Goal: Task Accomplishment & Management: Manage account settings

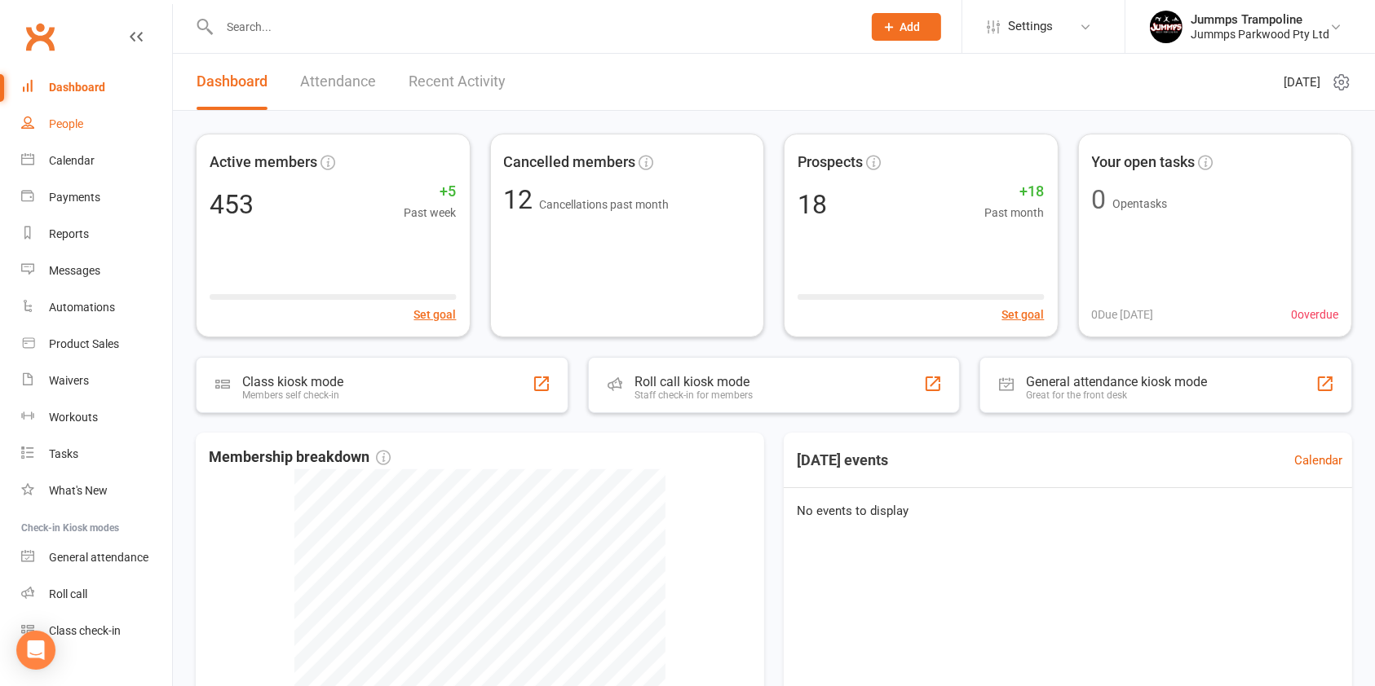
click at [86, 120] on link "People" at bounding box center [96, 124] width 151 height 37
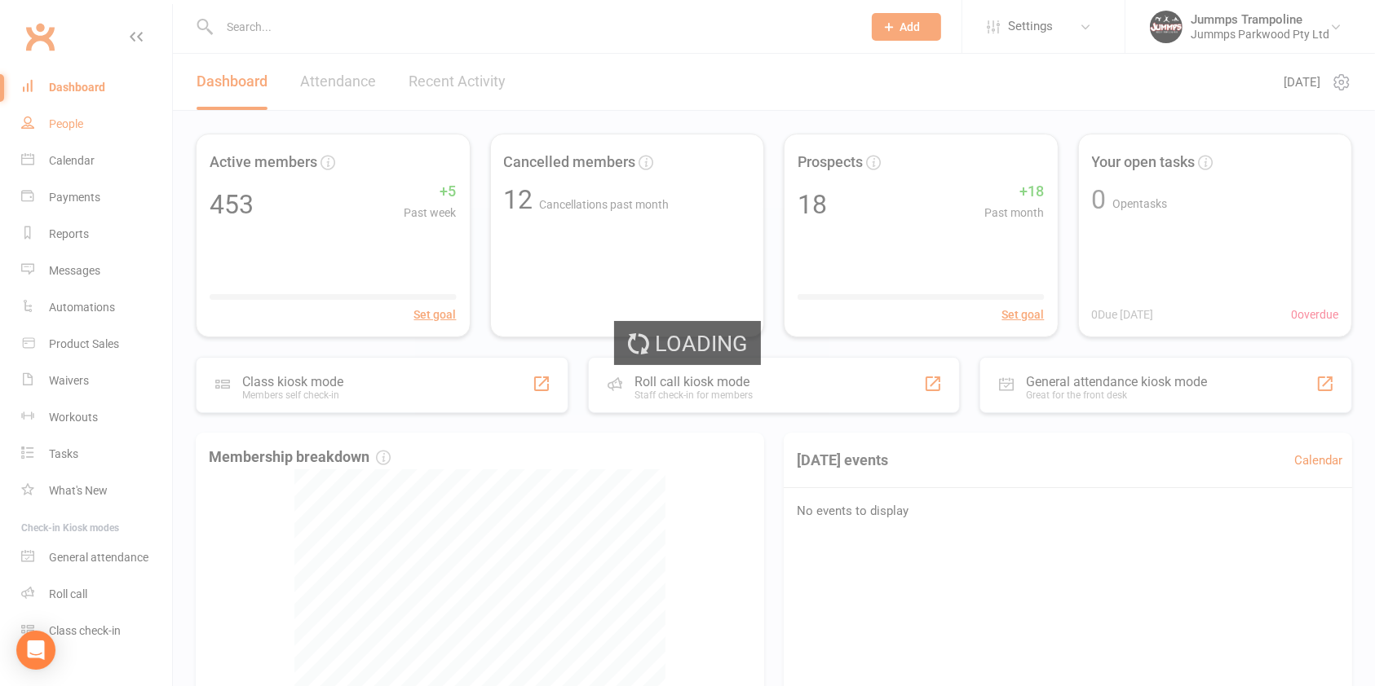
select select "100"
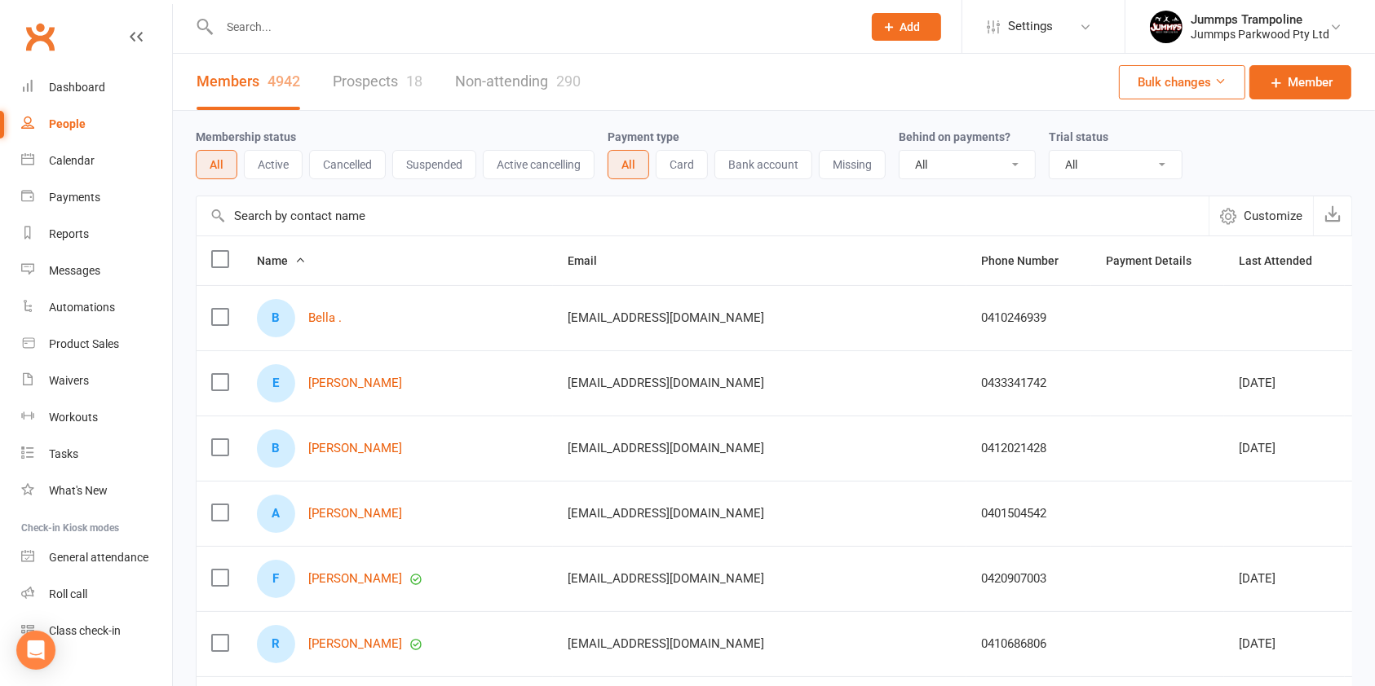
click at [372, 100] on link "Prospects 18" at bounding box center [378, 82] width 90 height 56
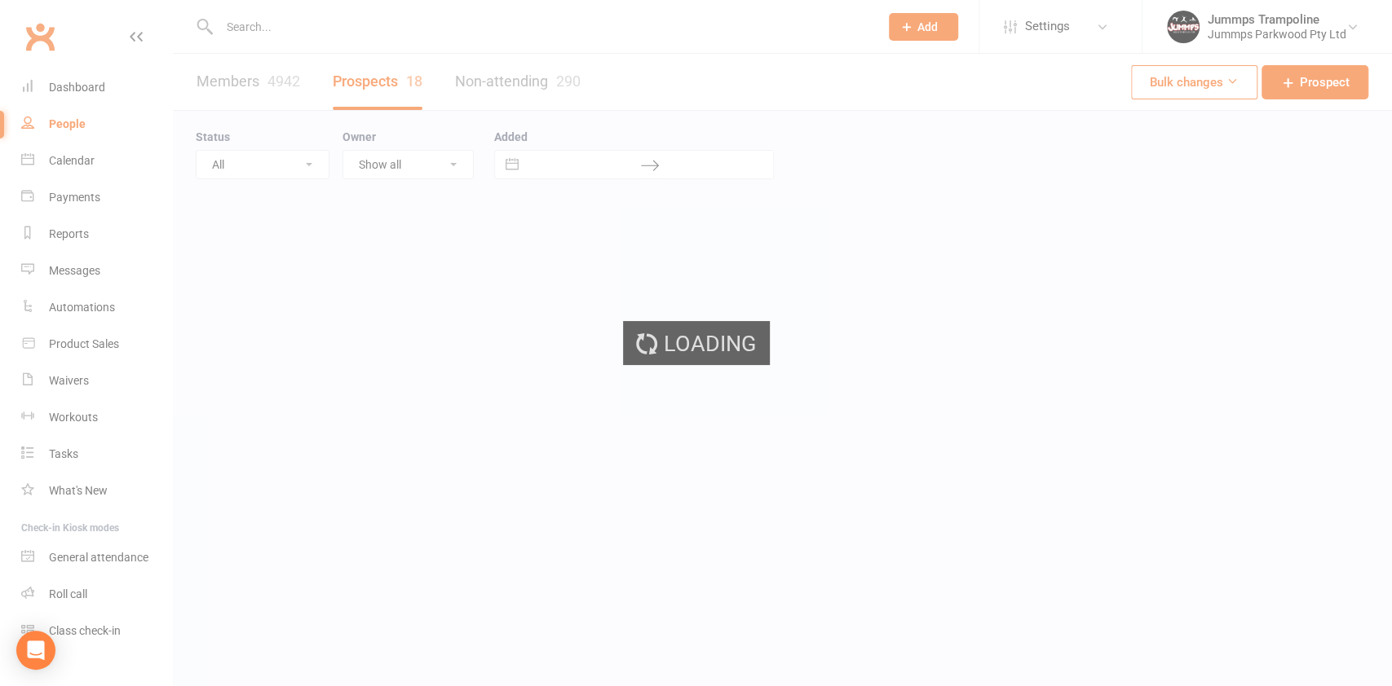
select select "100"
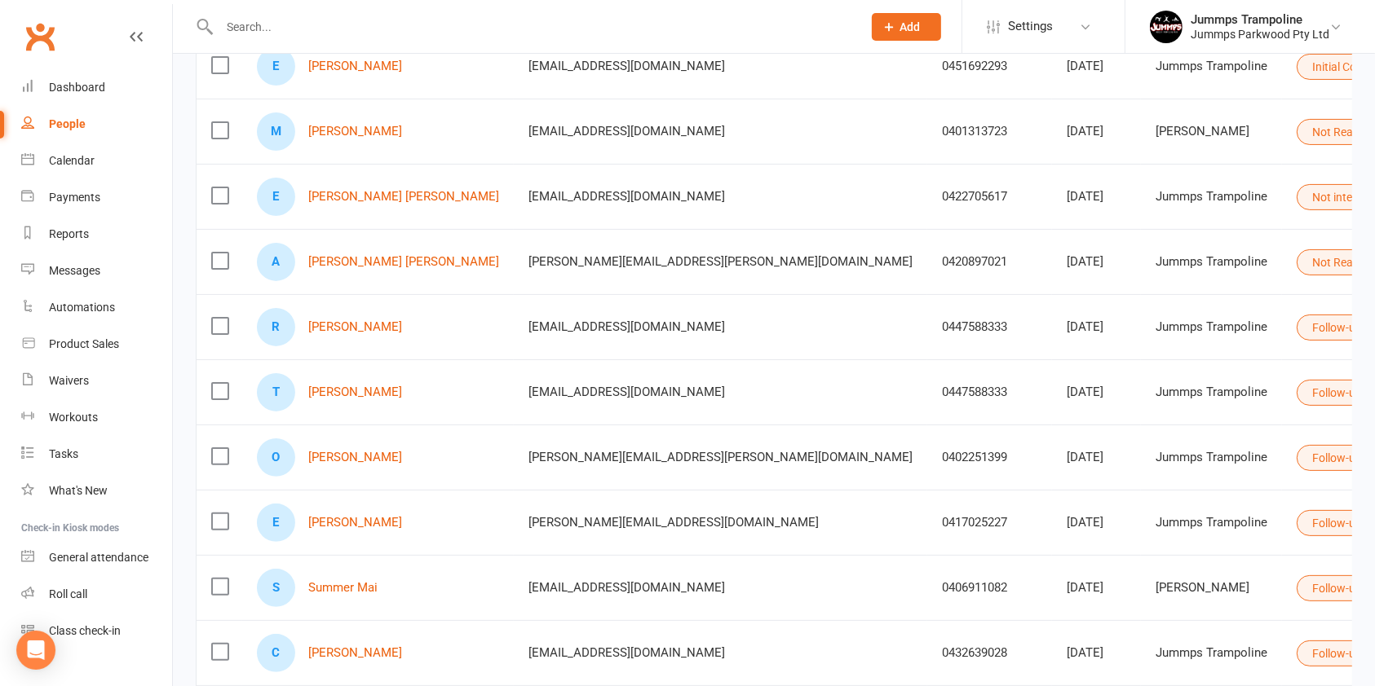
scroll to position [319, 0]
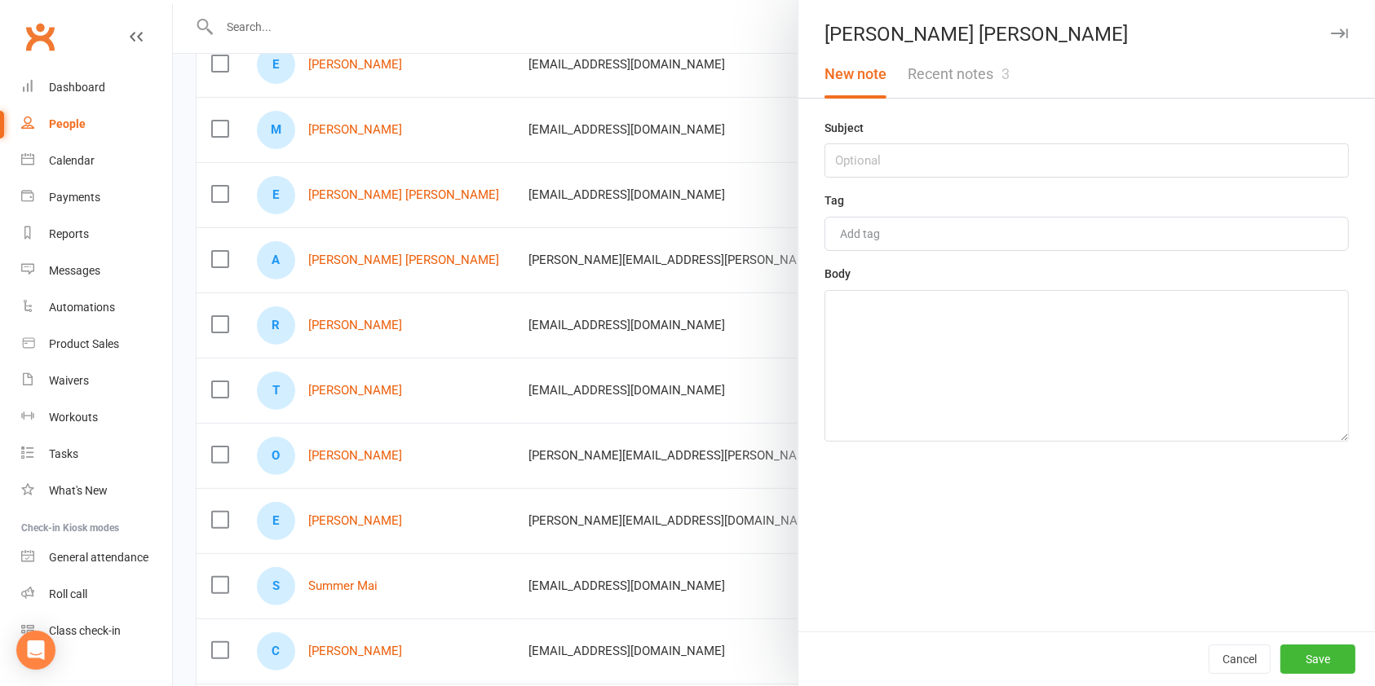
click at [919, 101] on div "[PERSON_NAME] [PERSON_NAME] New note Recent notes 3 Subject Tag Add tag Body Ca…" at bounding box center [1085, 343] width 577 height 686
click at [918, 84] on button "Recent notes 3" at bounding box center [958, 74] width 123 height 47
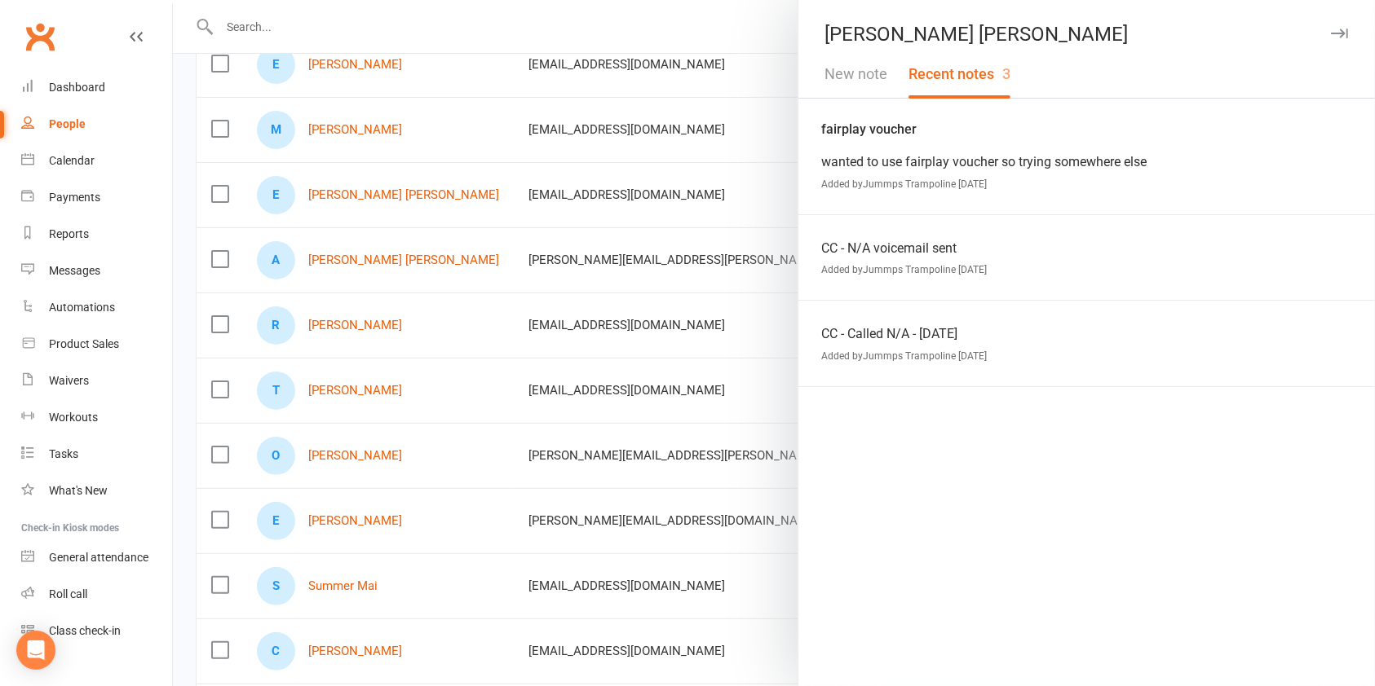
click at [700, 319] on div at bounding box center [774, 343] width 1202 height 686
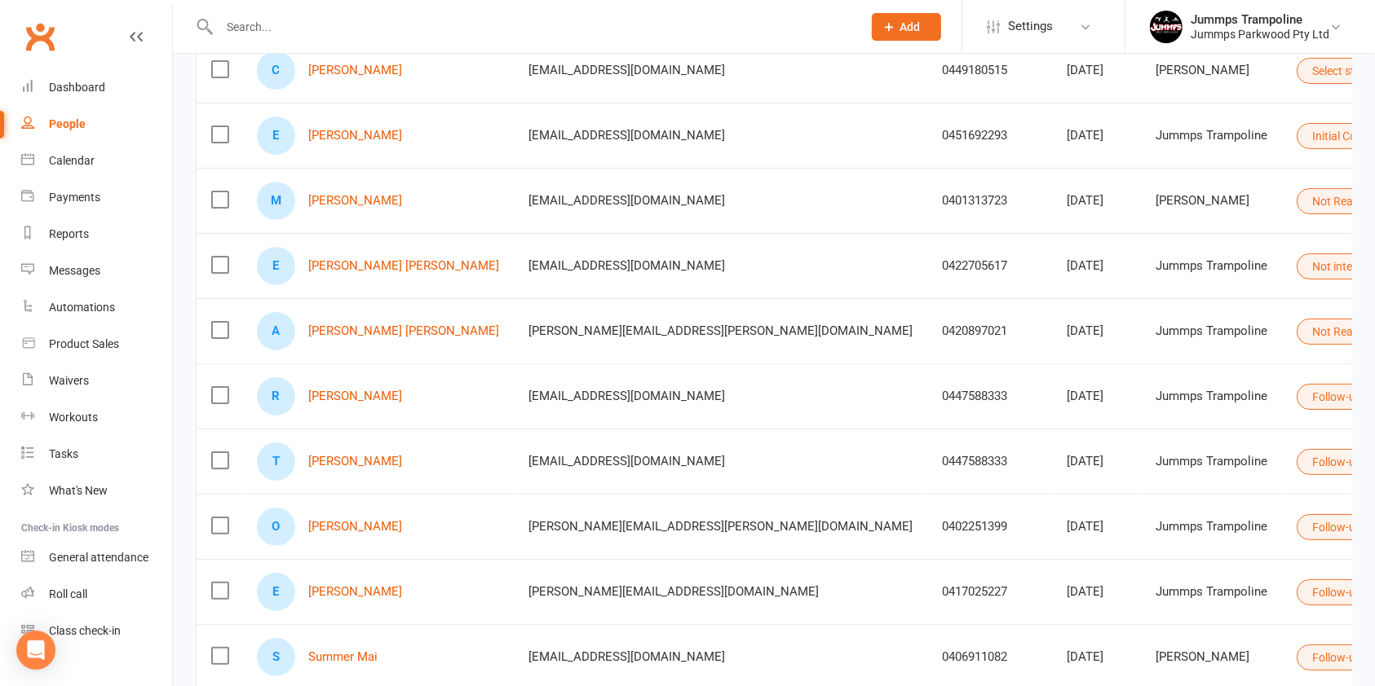
scroll to position [260, 0]
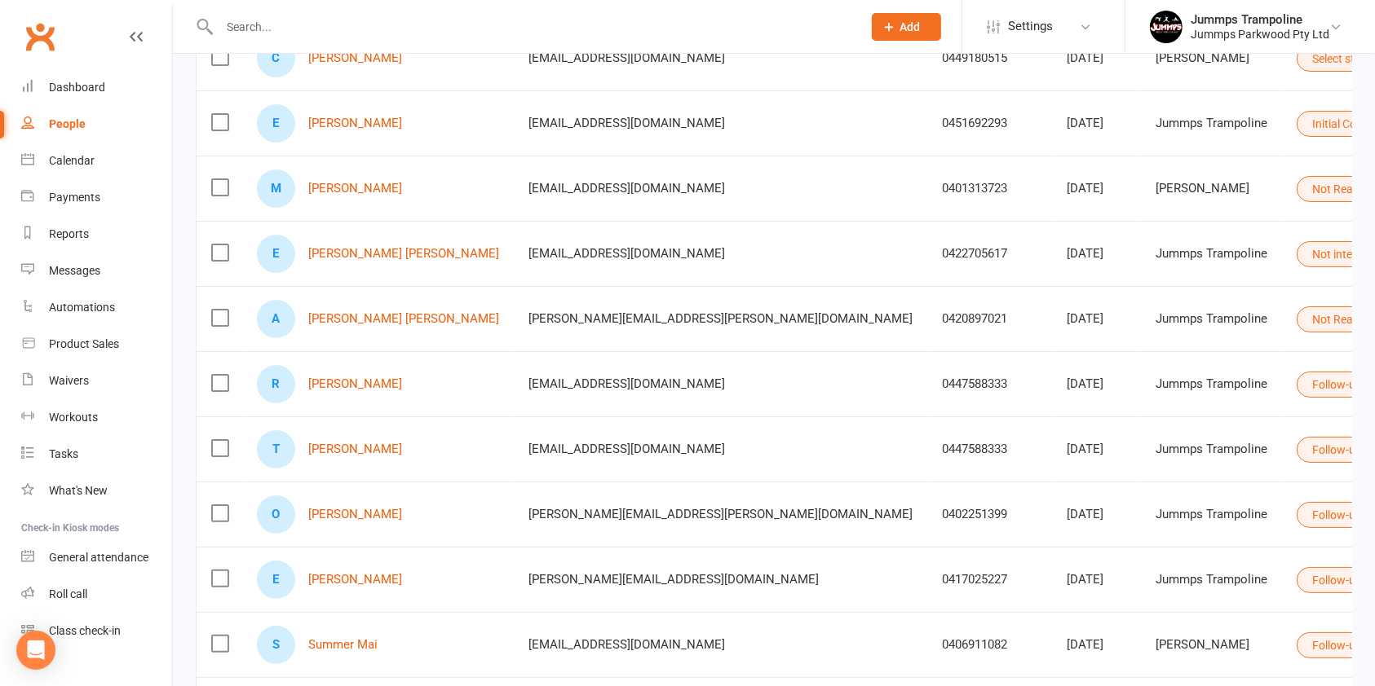
click at [1141, 277] on td "Jummps Trampoline" at bounding box center [1211, 253] width 141 height 65
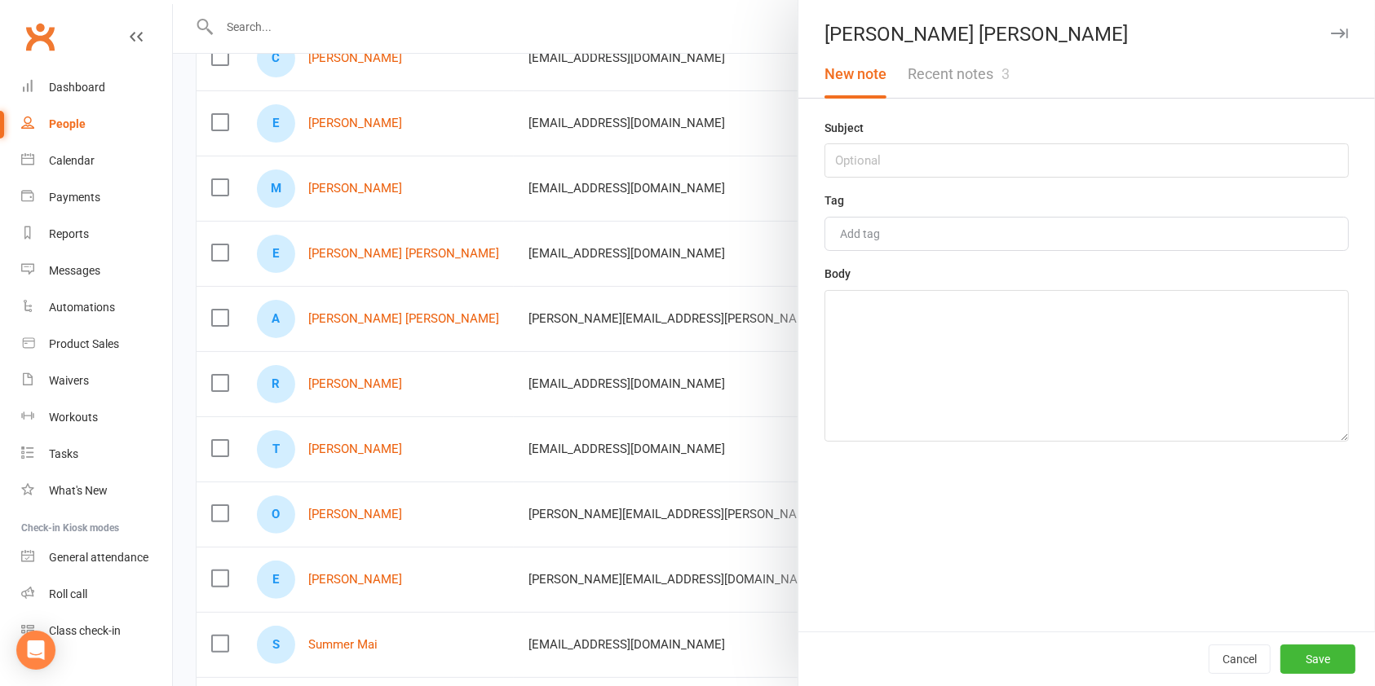
click at [949, 65] on button "Recent notes 3" at bounding box center [958, 74] width 123 height 47
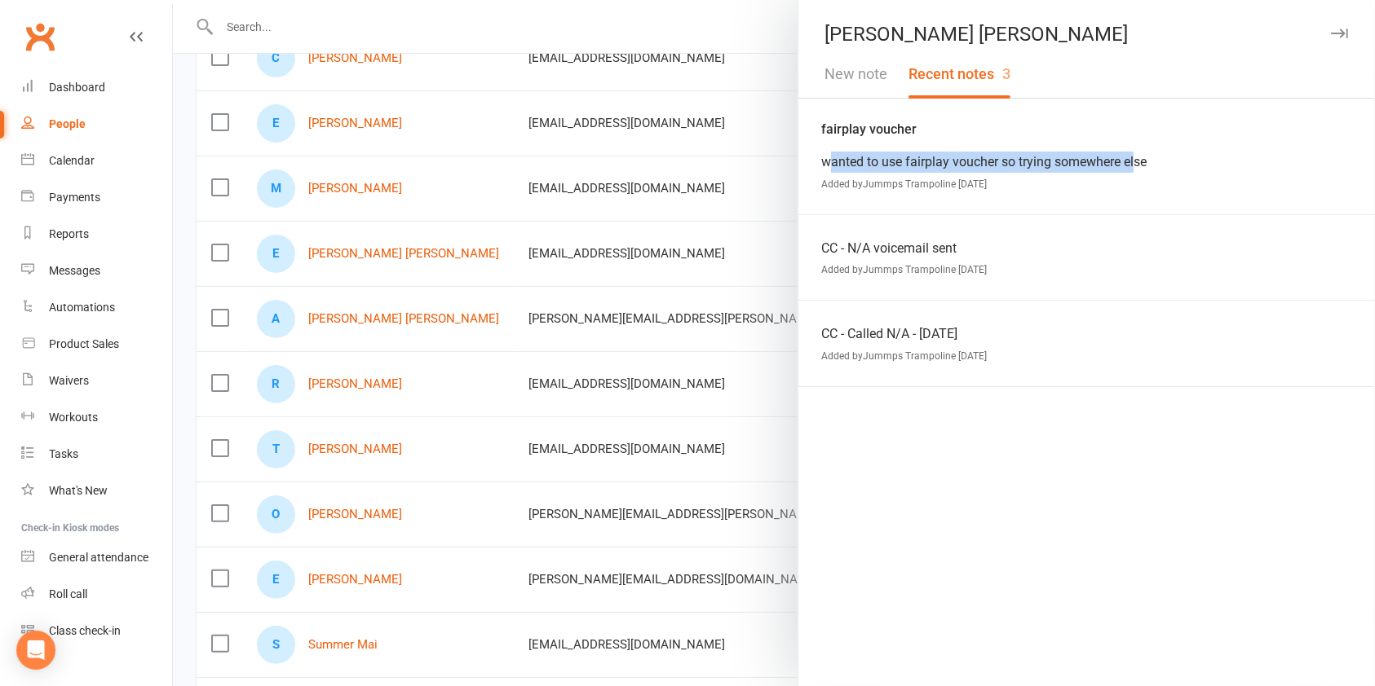
drag, startPoint x: 818, startPoint y: 162, endPoint x: 1128, endPoint y: 170, distance: 310.7
click at [1128, 170] on div "wanted to use fairplay voucher so trying somewhere else" at bounding box center [1086, 162] width 531 height 21
click at [452, 215] on div at bounding box center [774, 343] width 1202 height 686
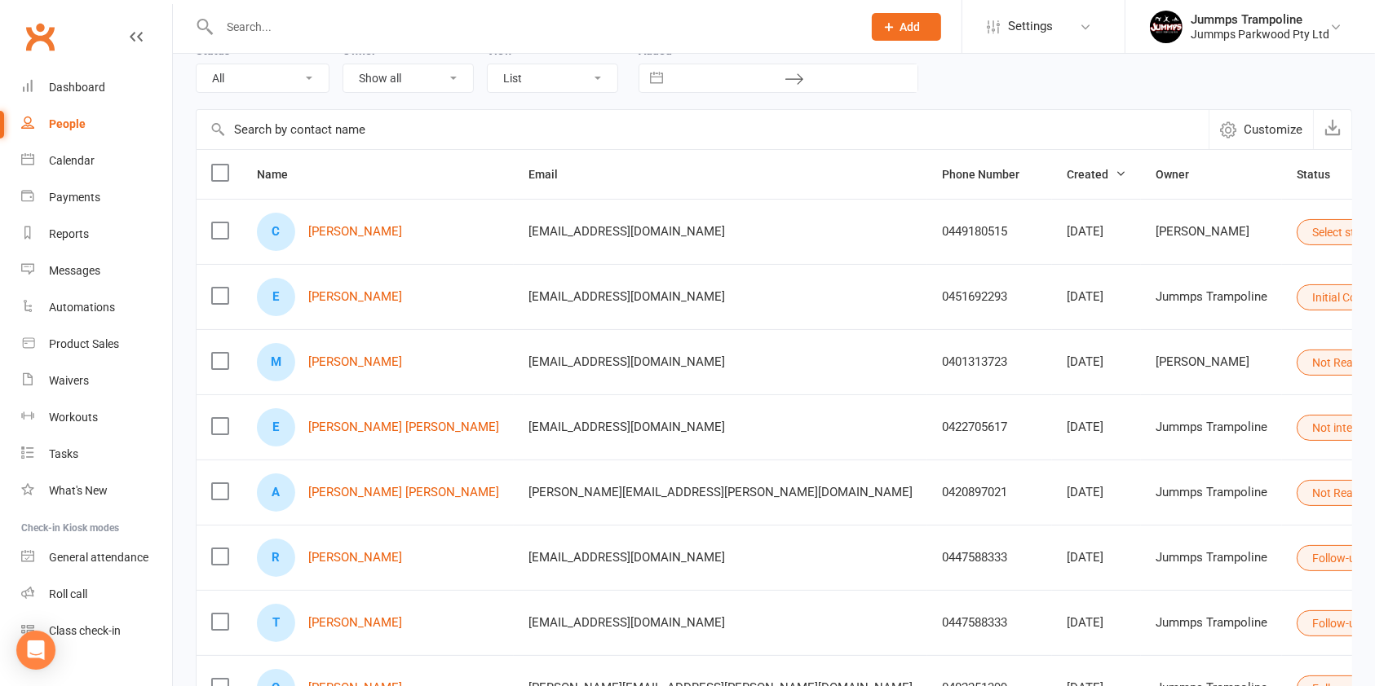
scroll to position [117, 0]
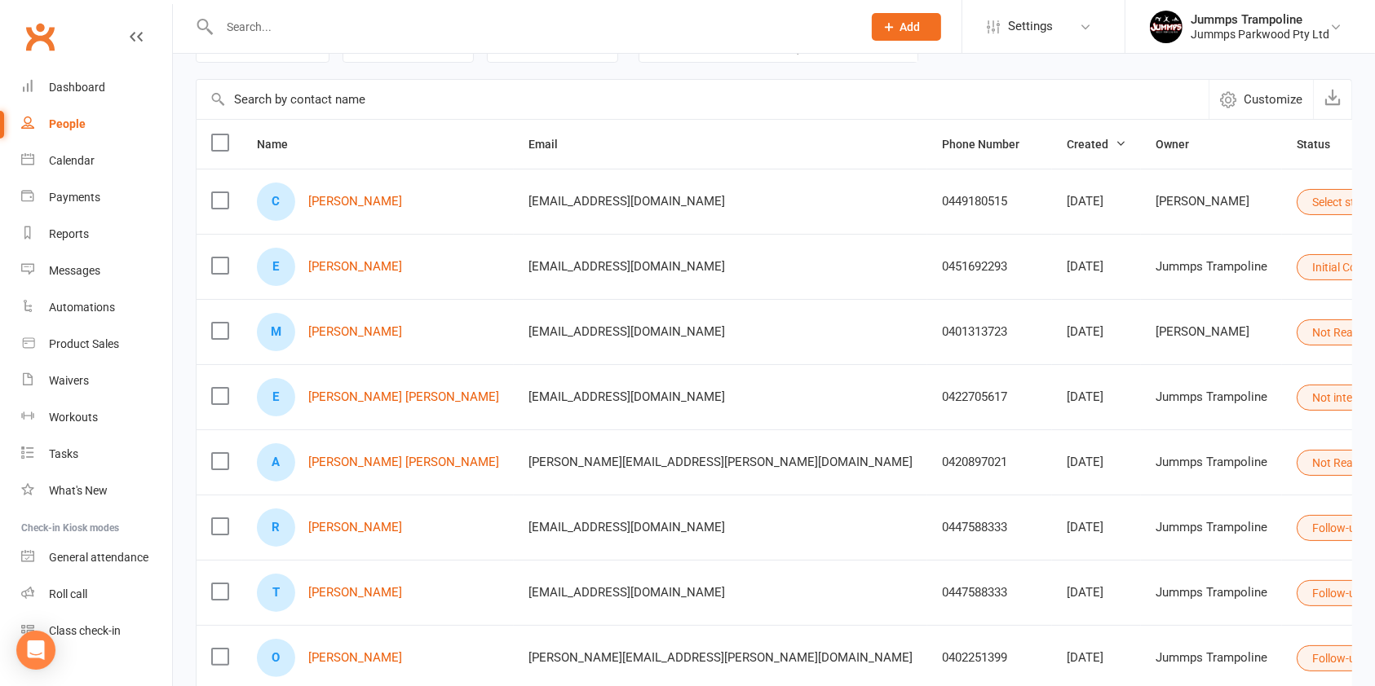
click at [1225, 467] on link "Convert to NAC" at bounding box center [1237, 461] width 161 height 33
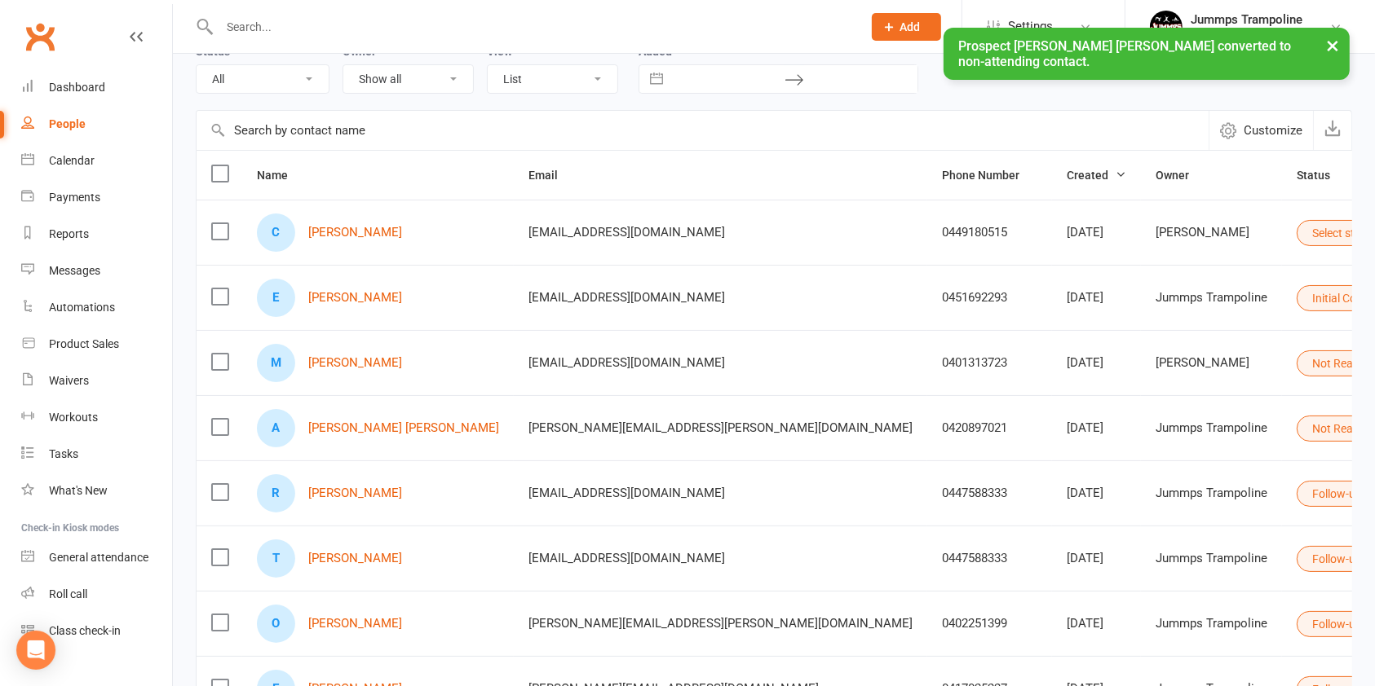
scroll to position [0, 0]
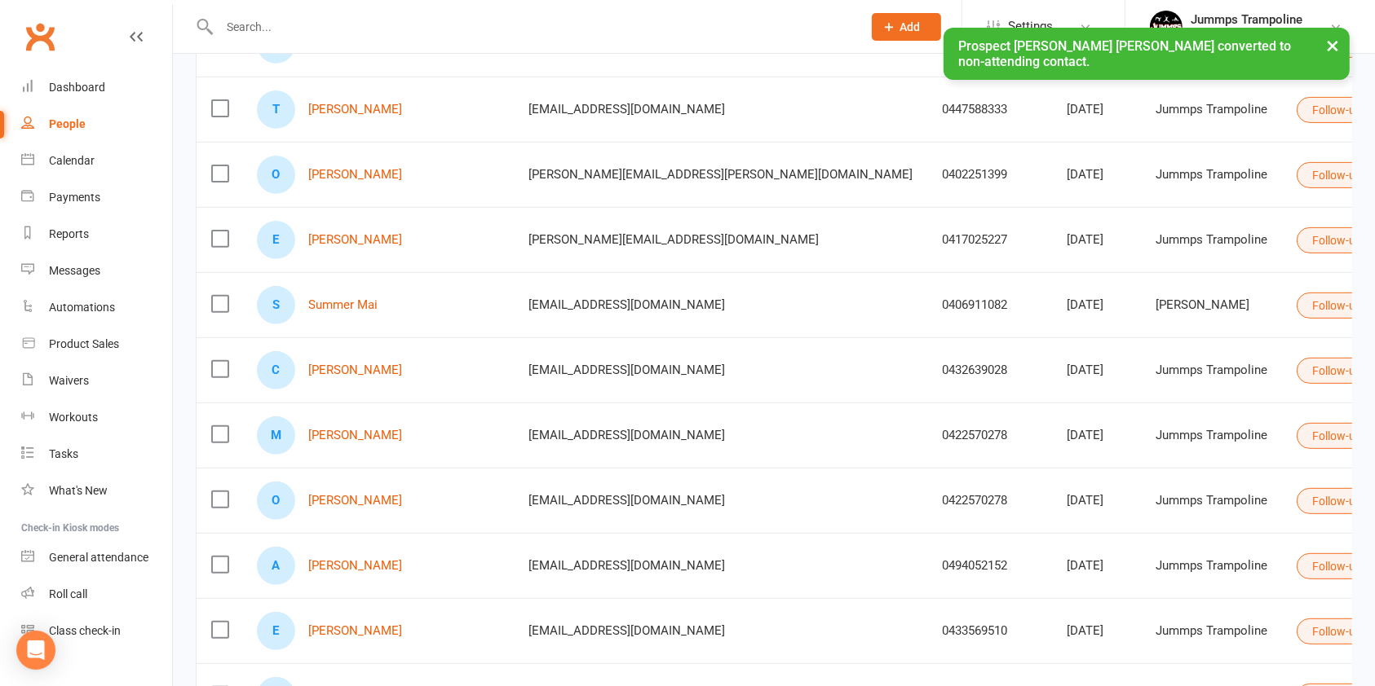
click at [942, 429] on div "0422570278" at bounding box center [989, 436] width 95 height 14
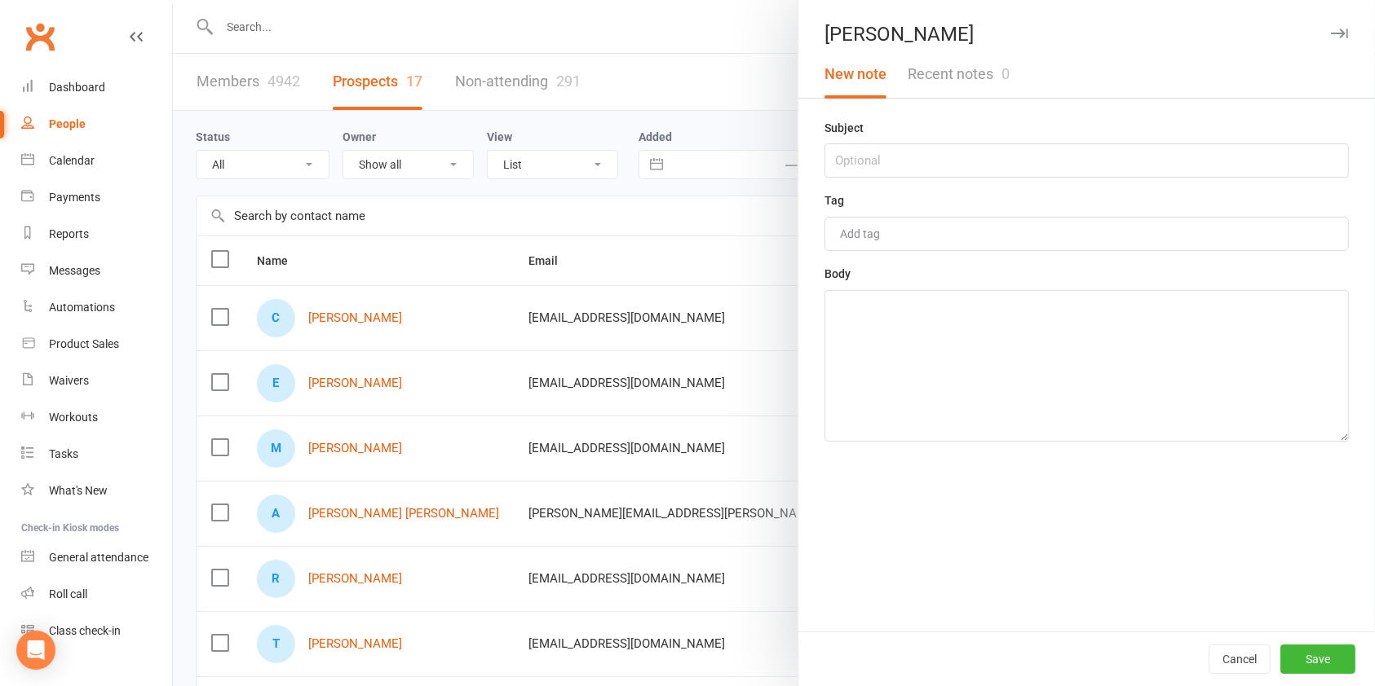
click at [713, 161] on div at bounding box center [774, 343] width 1202 height 686
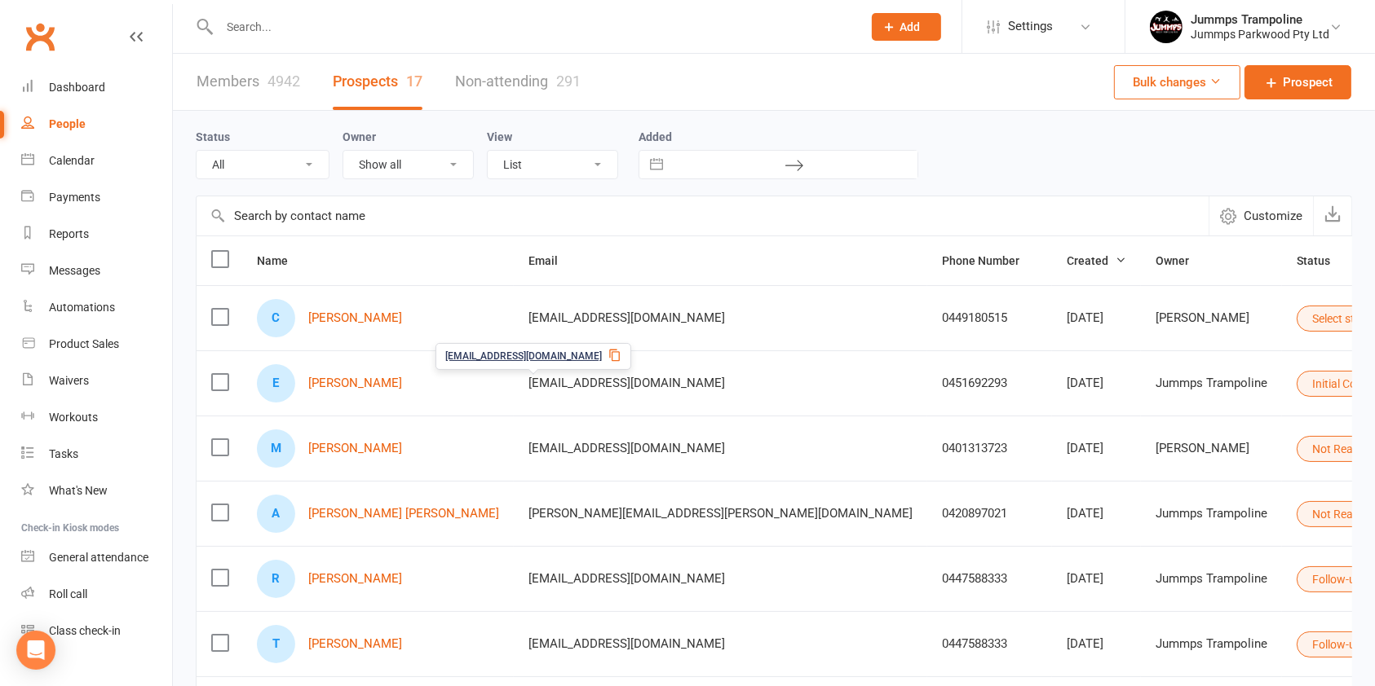
click at [542, 386] on span "[EMAIL_ADDRESS][DOMAIN_NAME]" at bounding box center [626, 383] width 196 height 31
click at [1282, 303] on td "Select status" at bounding box center [1354, 317] width 145 height 65
click at [1374, 312] on icon at bounding box center [1384, 317] width 11 height 11
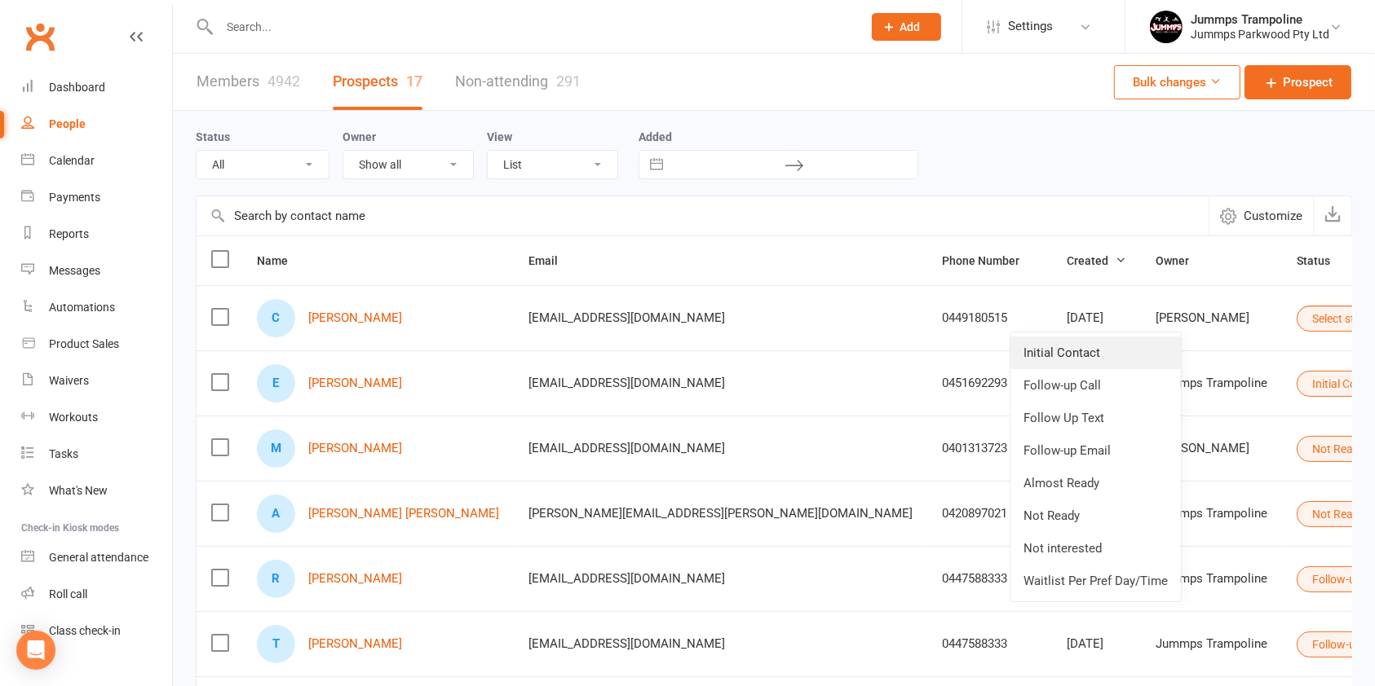
click at [1085, 355] on link "Initial Contact" at bounding box center [1095, 353] width 170 height 33
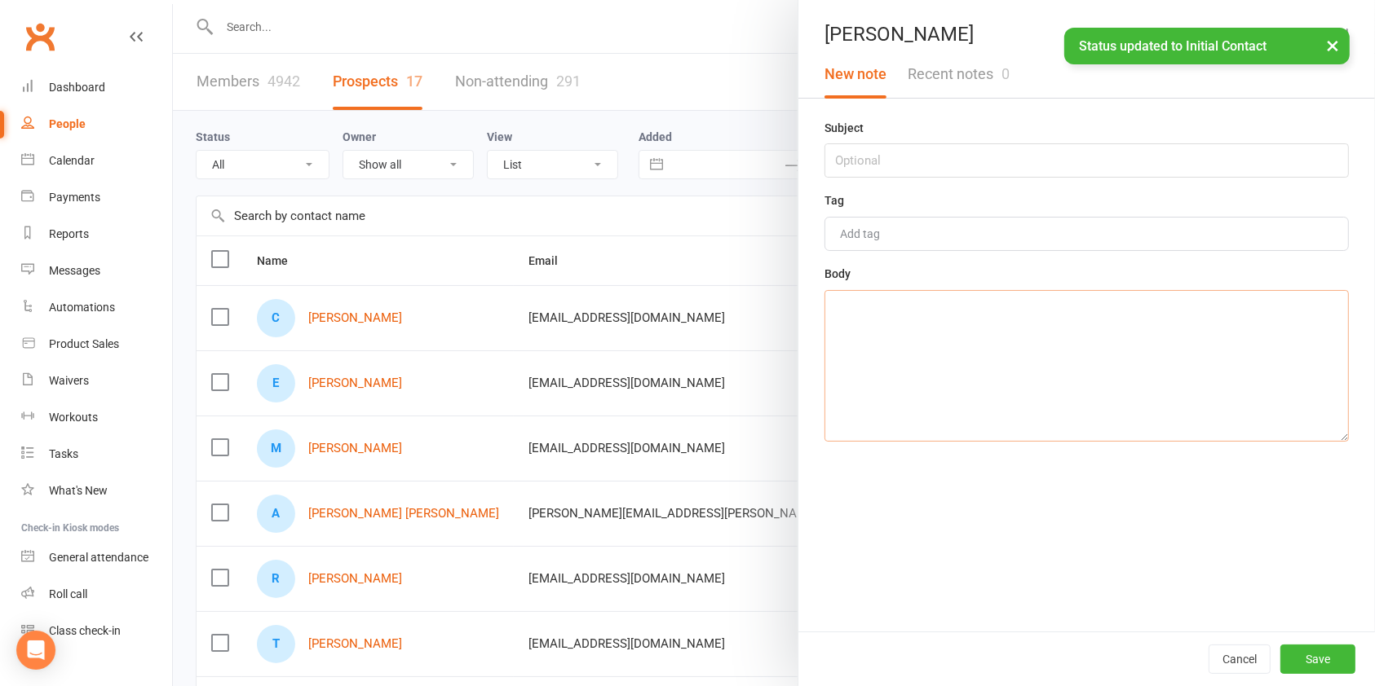
click at [957, 322] on textarea at bounding box center [1086, 366] width 524 height 152
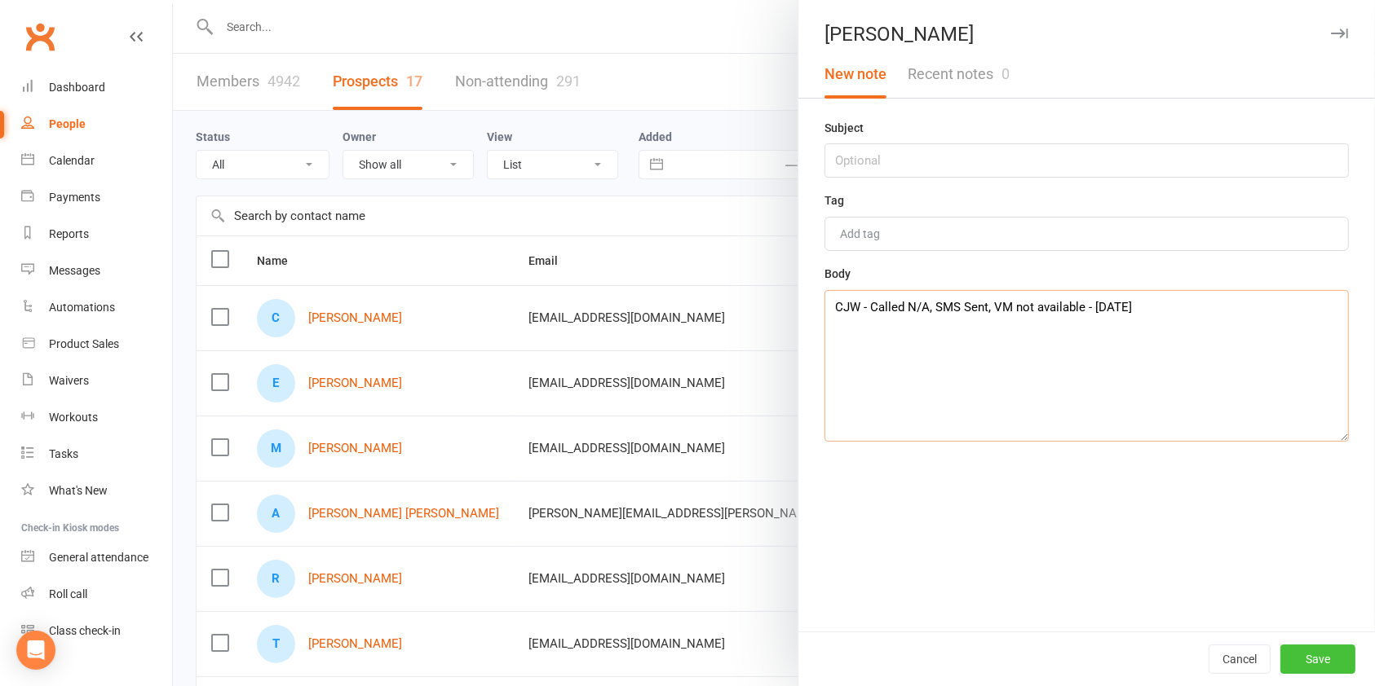
type textarea "CJW - Called N/A, SMS Sent, VM not available - [DATE]"
click at [1304, 660] on button "Save" at bounding box center [1317, 659] width 75 height 29
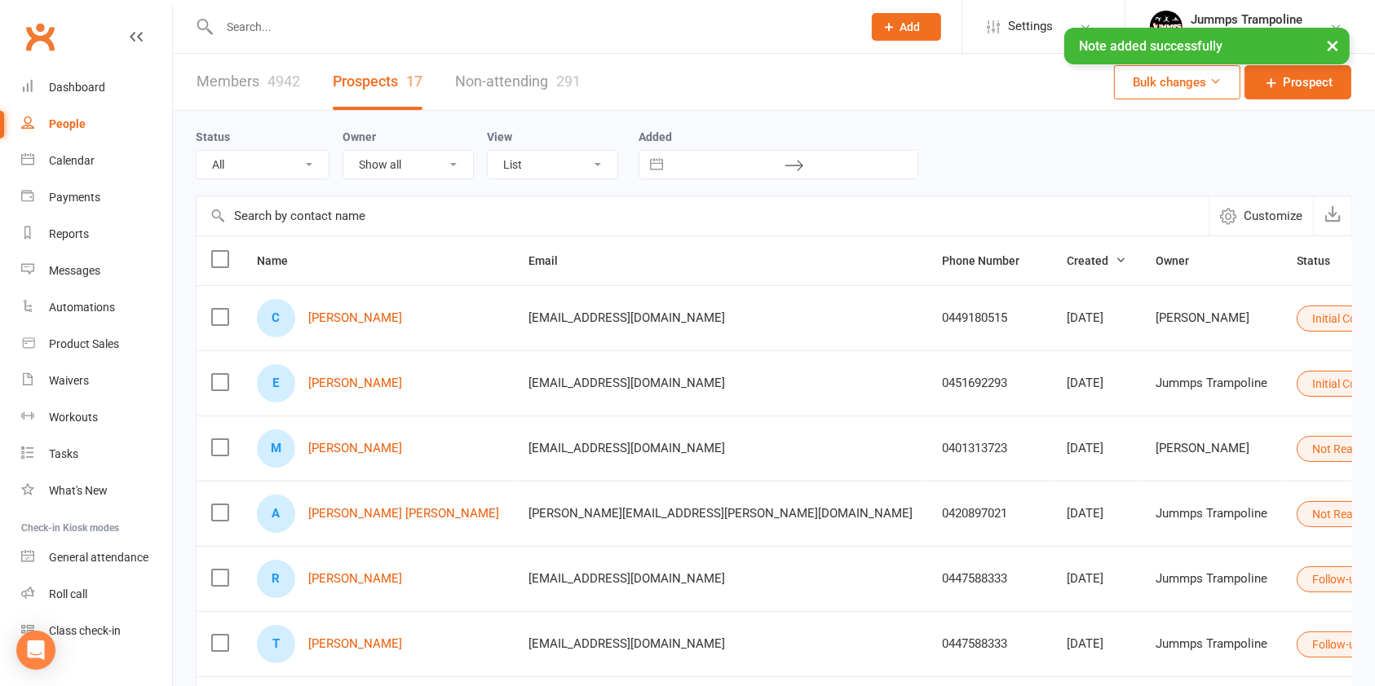
click at [1141, 342] on td "[PERSON_NAME]" at bounding box center [1211, 317] width 141 height 65
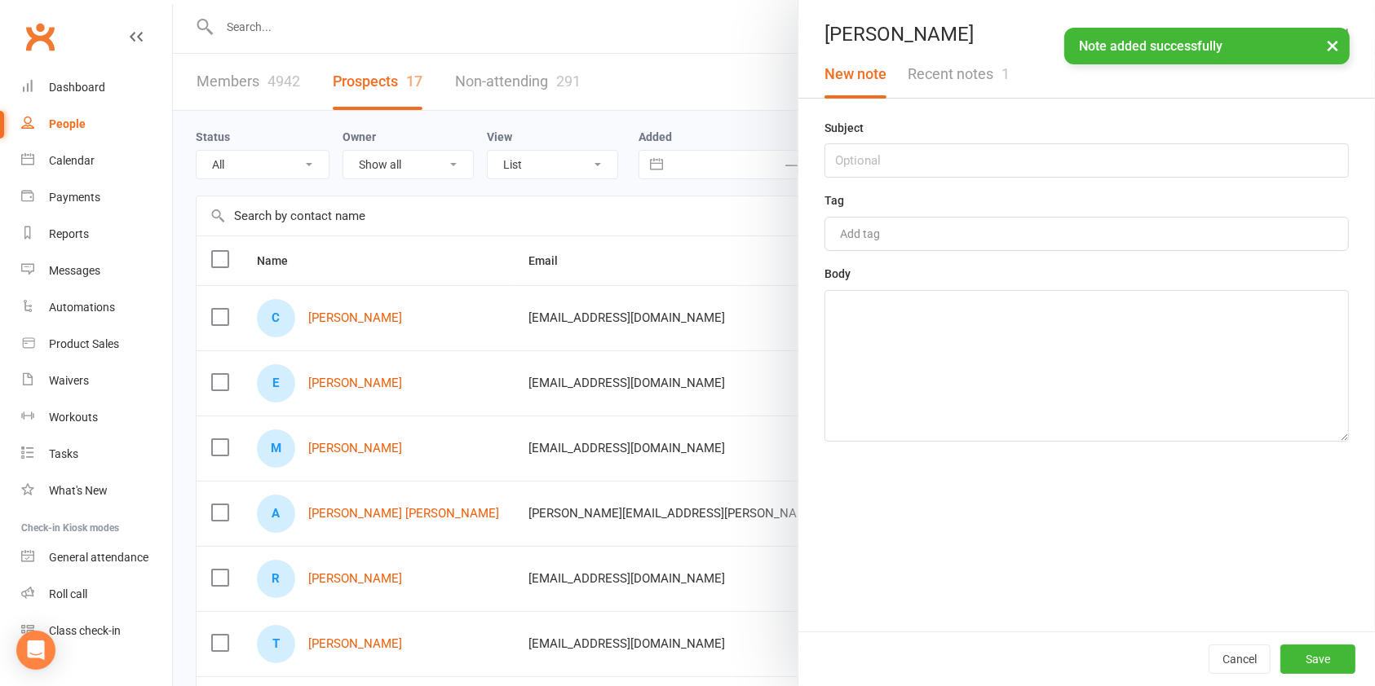
click at [976, 28] on div "× Note added successfully" at bounding box center [676, 28] width 1353 height 0
click at [974, 28] on div "× Note added successfully" at bounding box center [676, 28] width 1353 height 0
click at [964, 75] on button "Recent notes 1" at bounding box center [958, 74] width 123 height 47
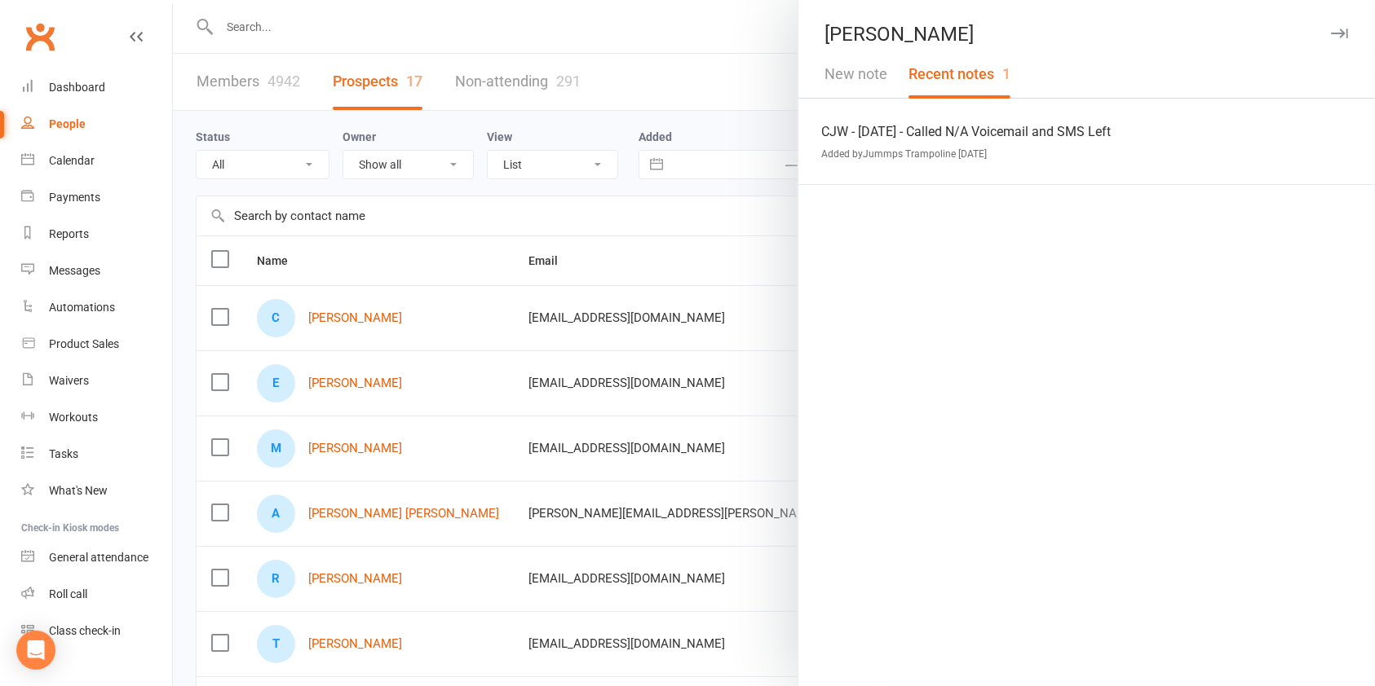
click at [691, 414] on div at bounding box center [774, 343] width 1202 height 686
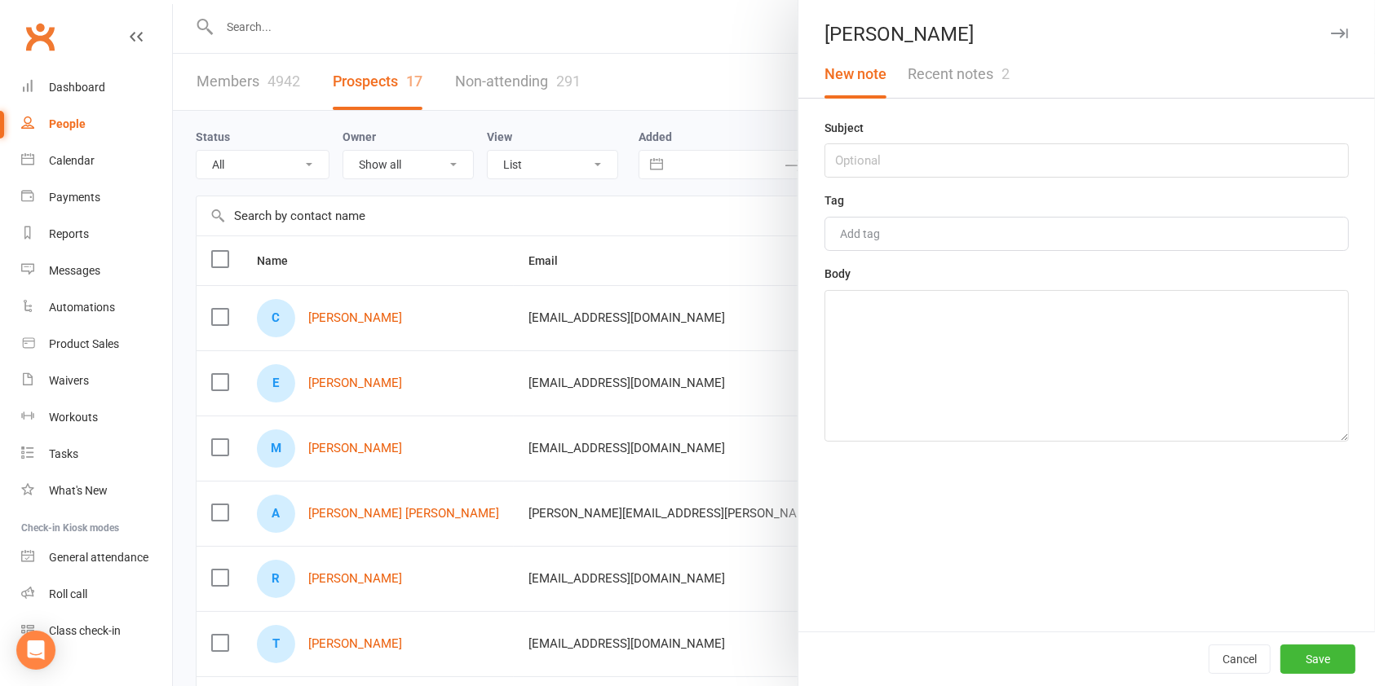
click at [979, 102] on div "[PERSON_NAME] New note Recent notes 2 Subject Tag Add tag Body Cancel Save" at bounding box center [1085, 343] width 577 height 686
click at [965, 76] on button "Recent notes 2" at bounding box center [958, 74] width 123 height 47
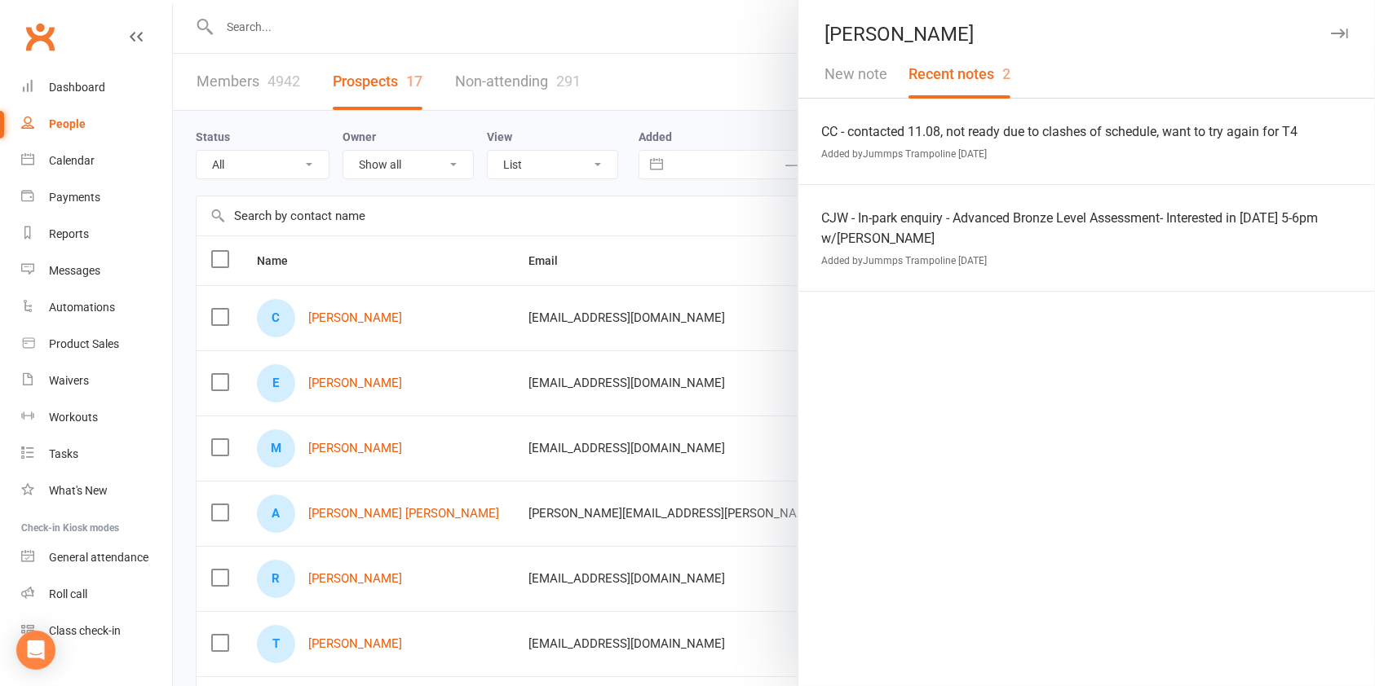
click at [378, 353] on div at bounding box center [774, 343] width 1202 height 686
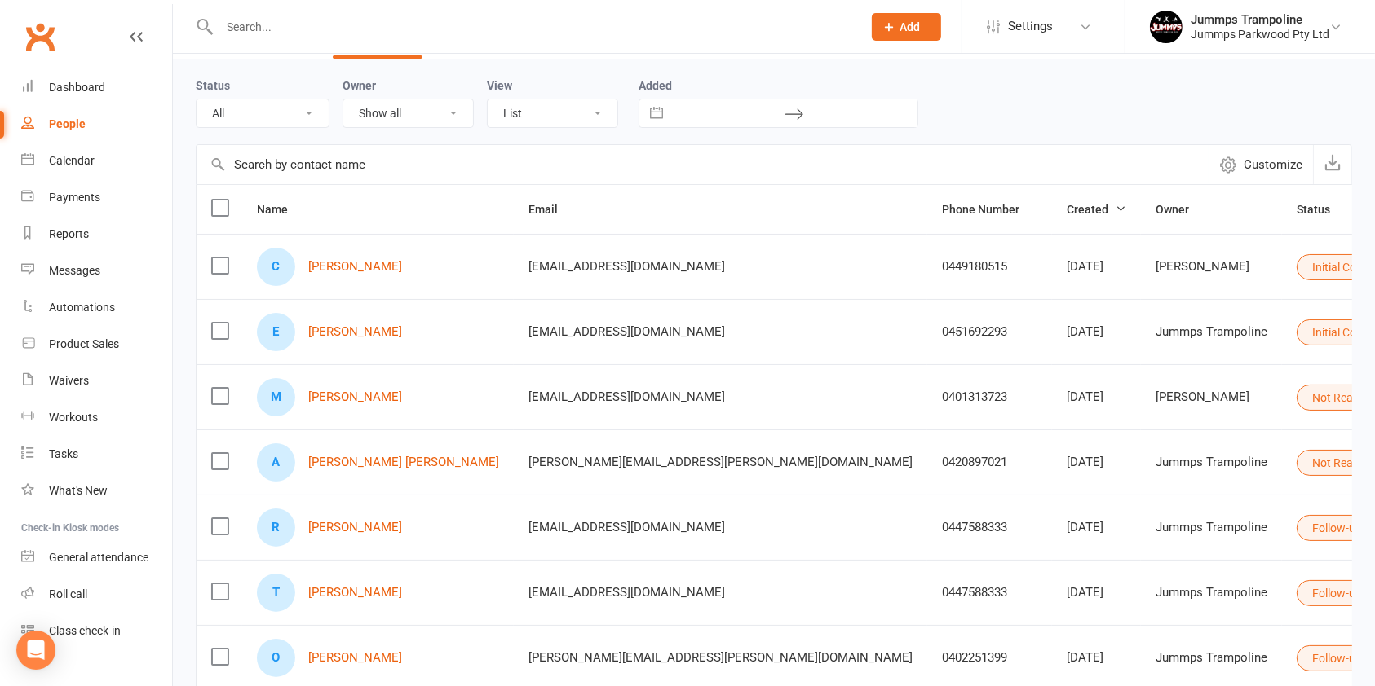
scroll to position [52, 0]
